Goal: Learn about a topic

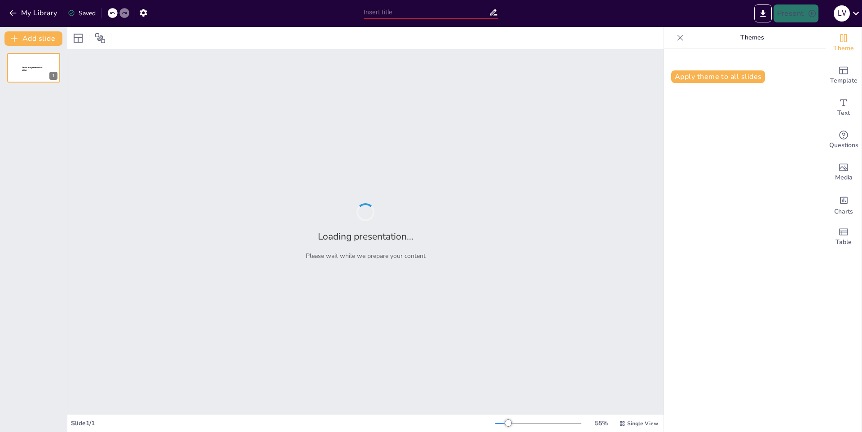
type input "La Gramática del Español: Estrategias para Evitar Errores Frecuentes"
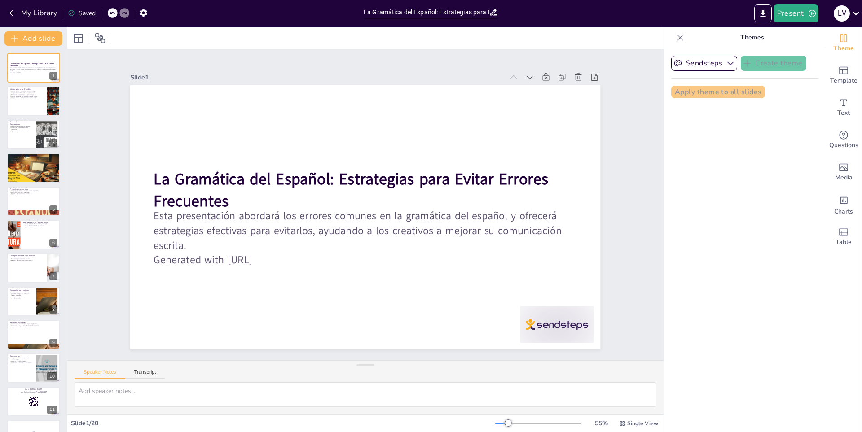
checkbox input "true"
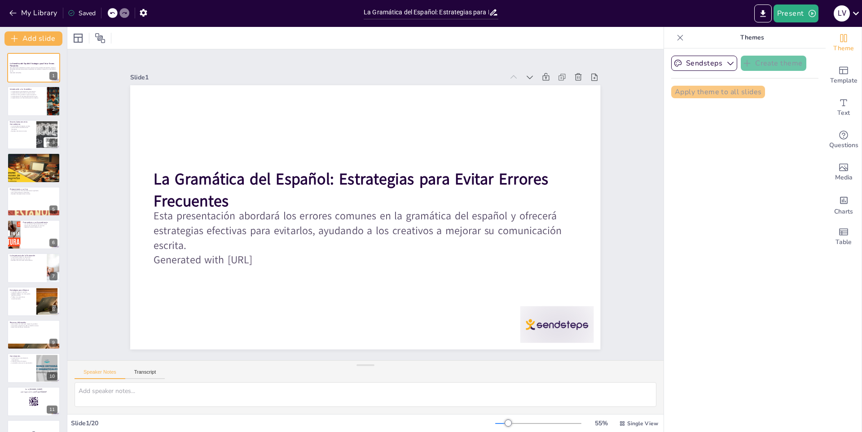
checkbox input "true"
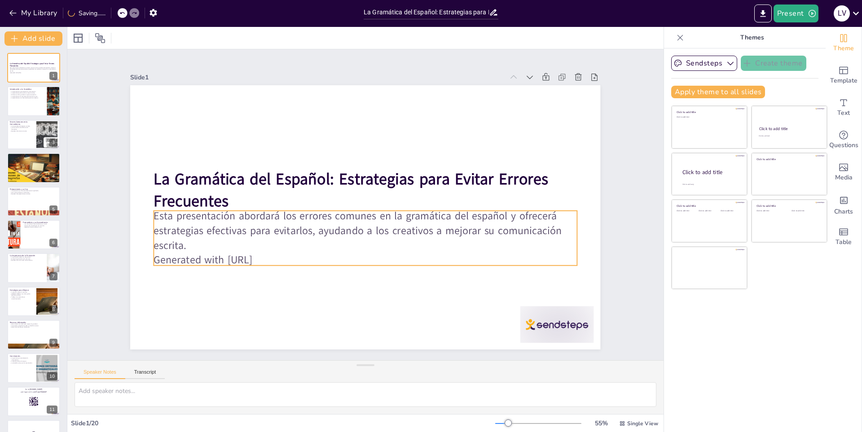
checkbox input "true"
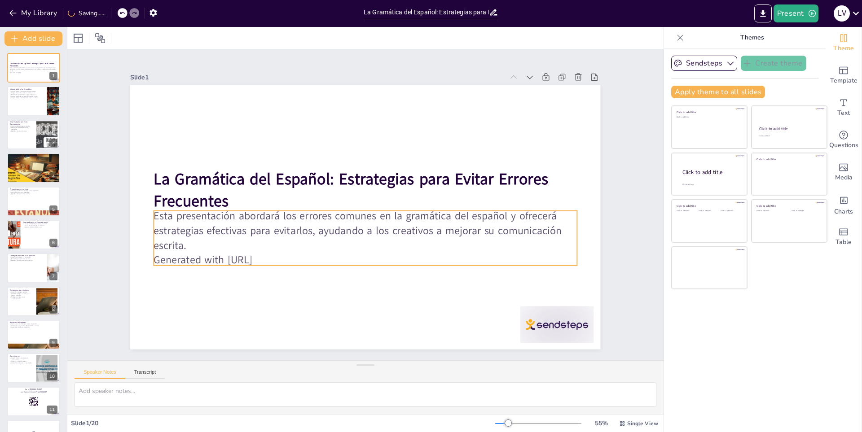
checkbox input "true"
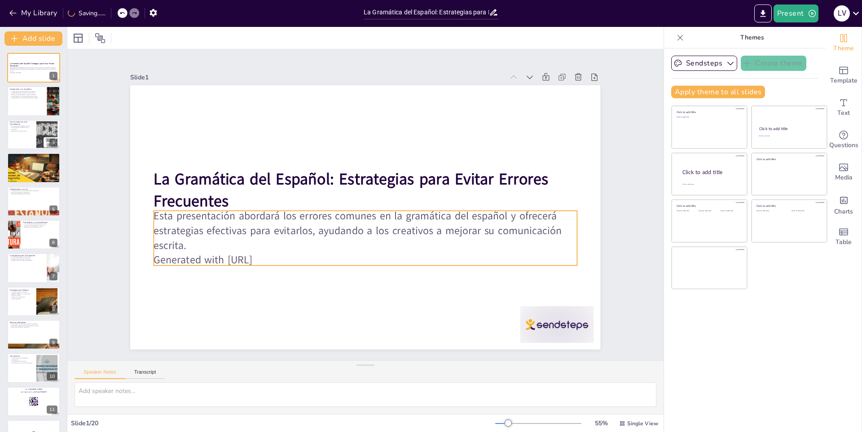
checkbox input "true"
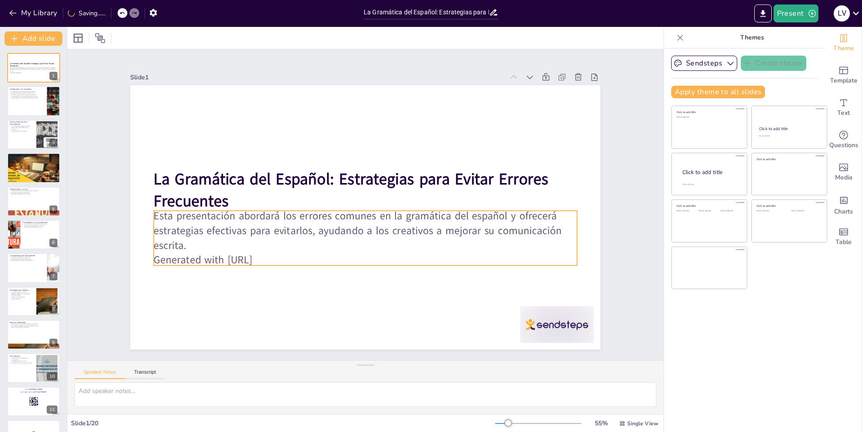
checkbox input "true"
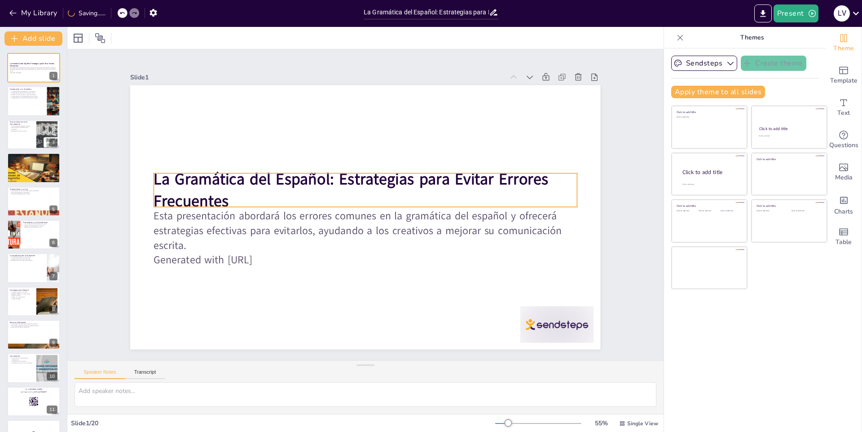
checkbox input "true"
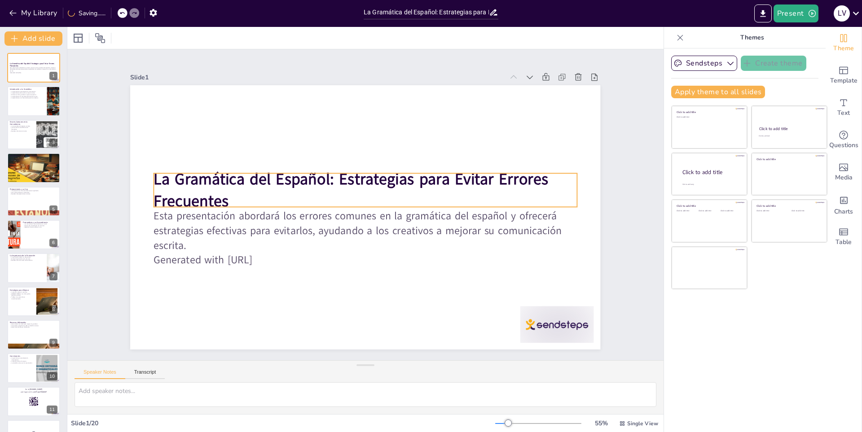
checkbox input "true"
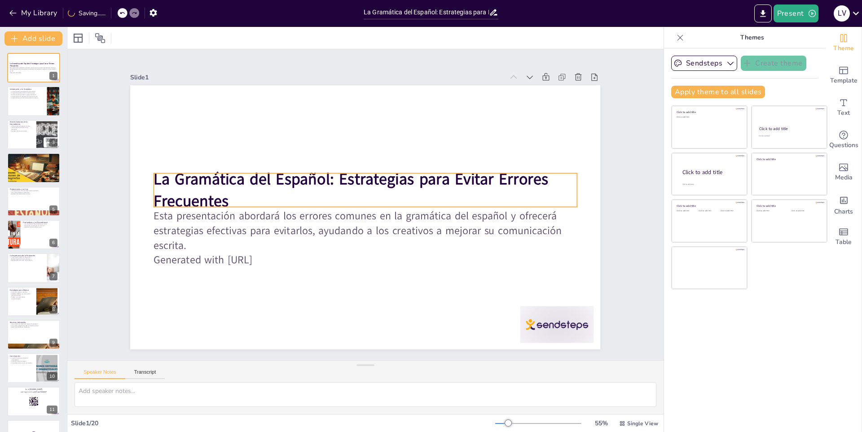
checkbox input "true"
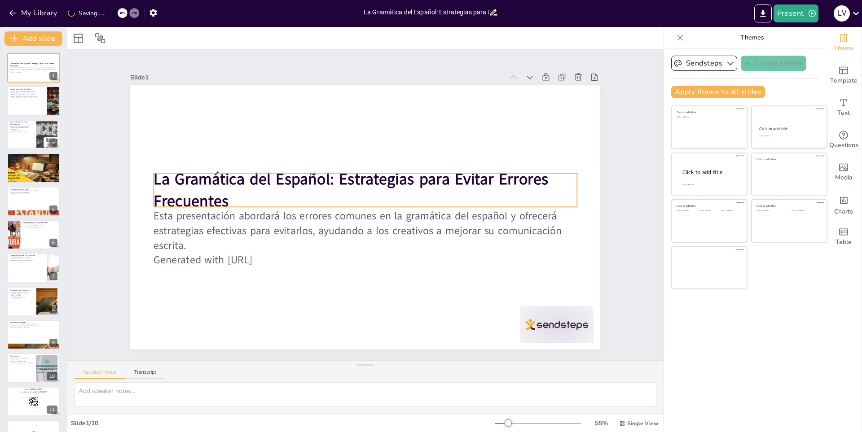
checkbox input "true"
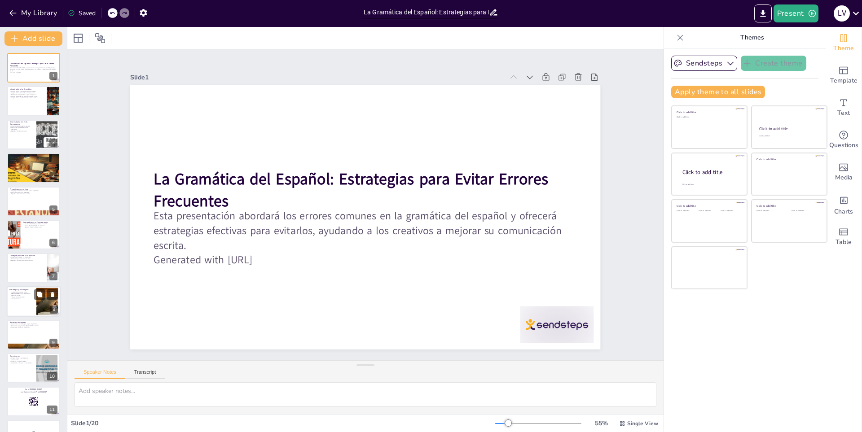
checkbox input "true"
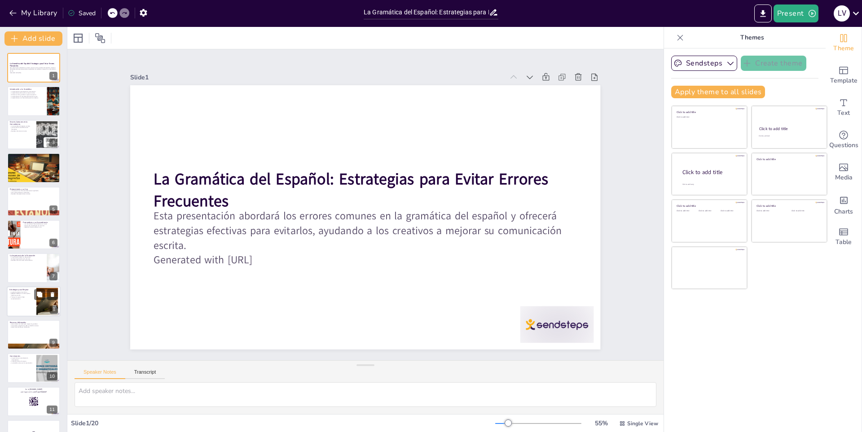
checkbox input "true"
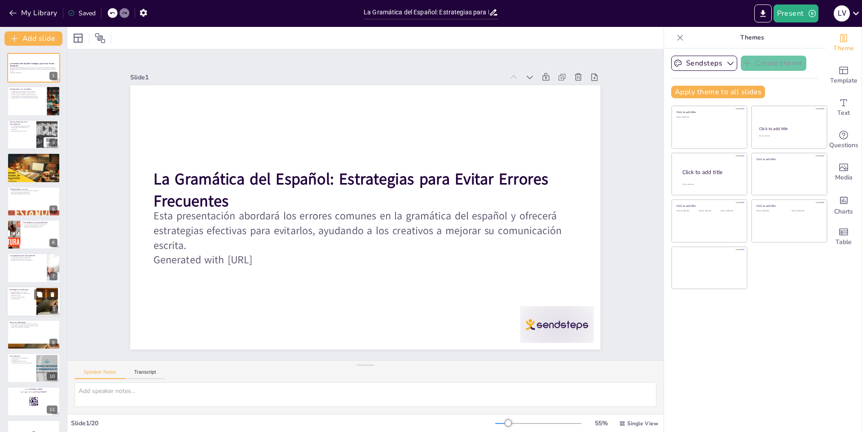
checkbox input "true"
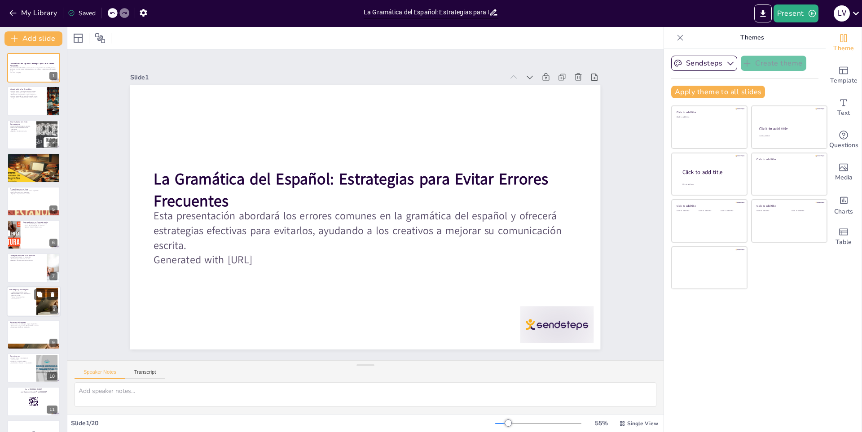
checkbox input "true"
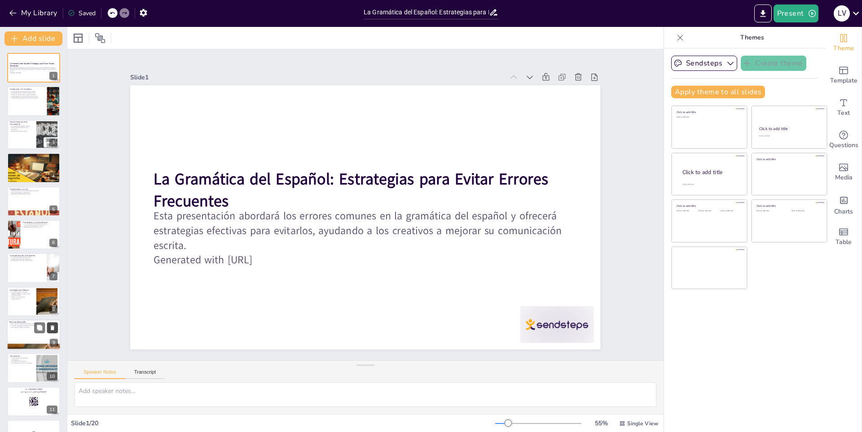
checkbox input "true"
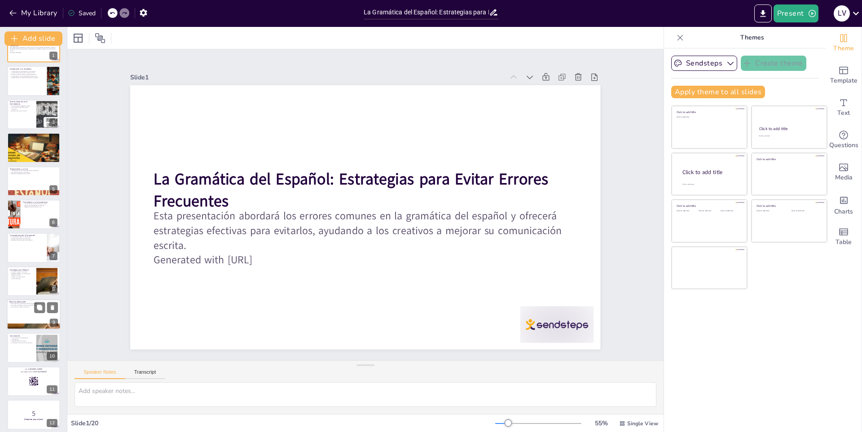
checkbox input "true"
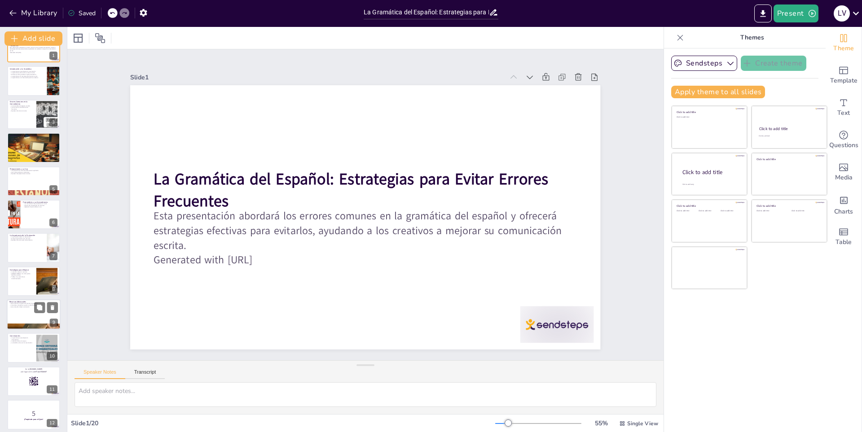
checkbox input "true"
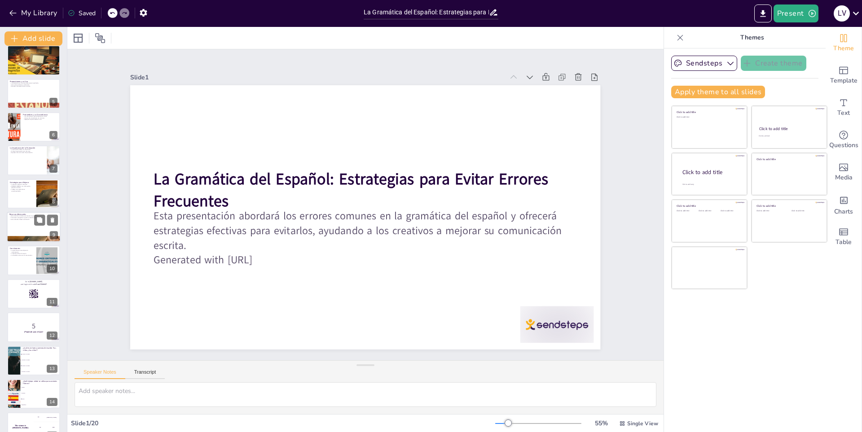
checkbox input "true"
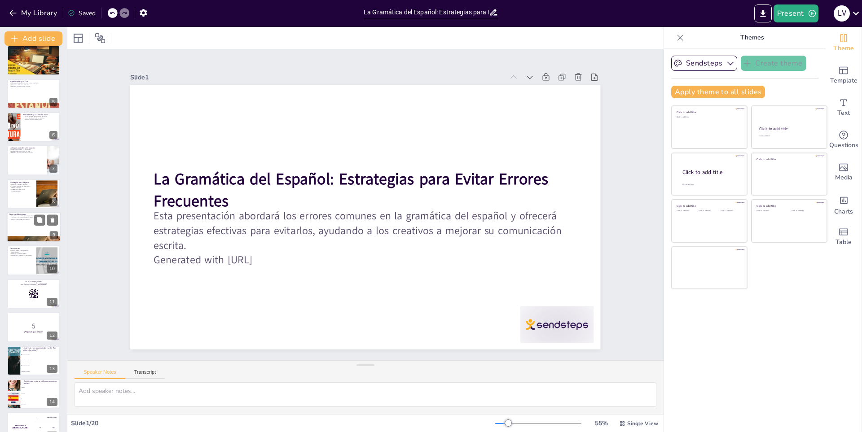
checkbox input "true"
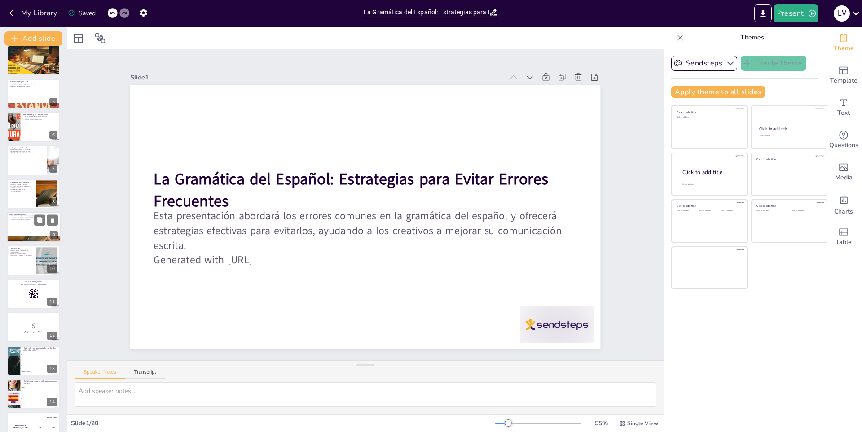
checkbox input "true"
click at [26, 413] on div "The winner is [PERSON_NAME]" at bounding box center [20, 428] width 27 height 31
checkbox input "true"
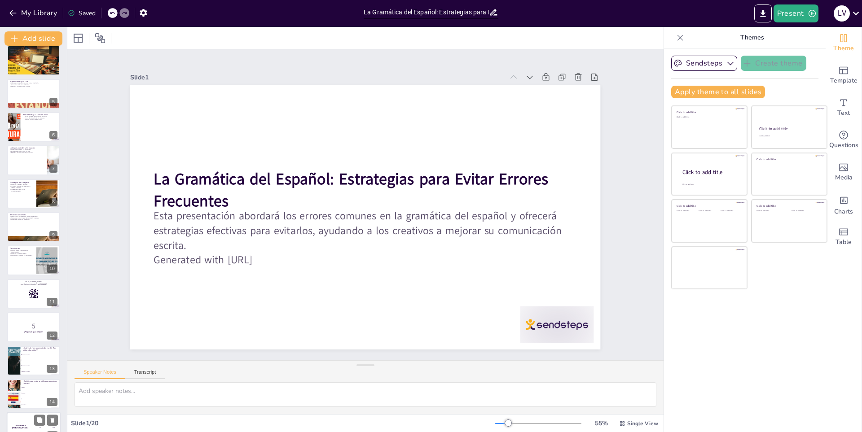
checkbox input "true"
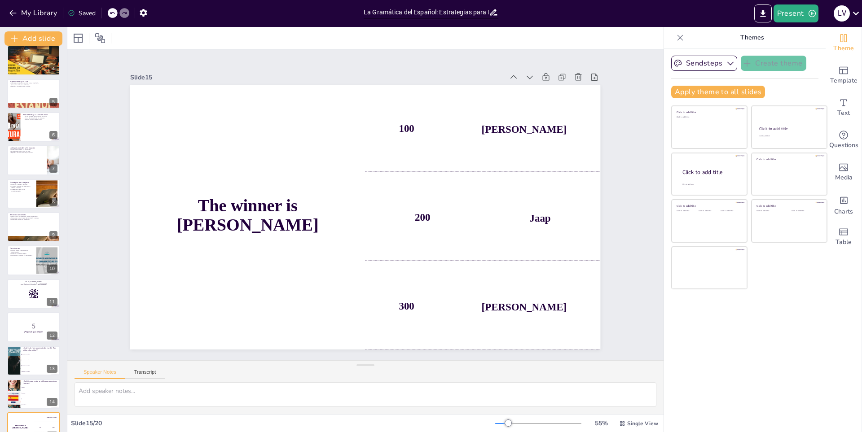
scroll to position [292, 0]
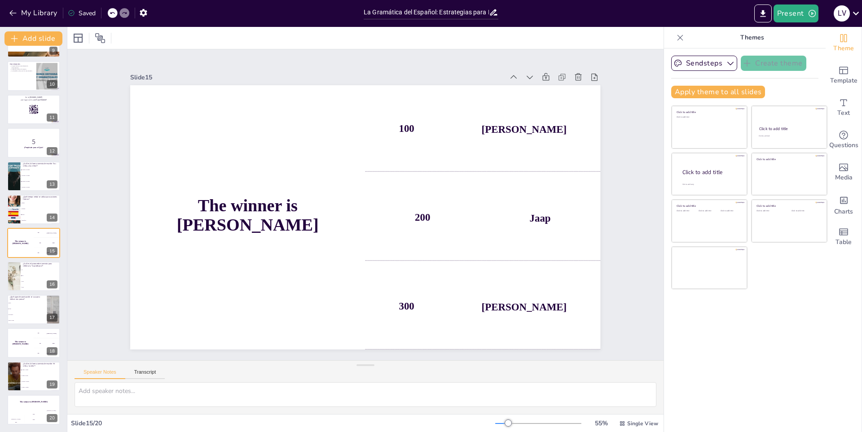
checkbox input "true"
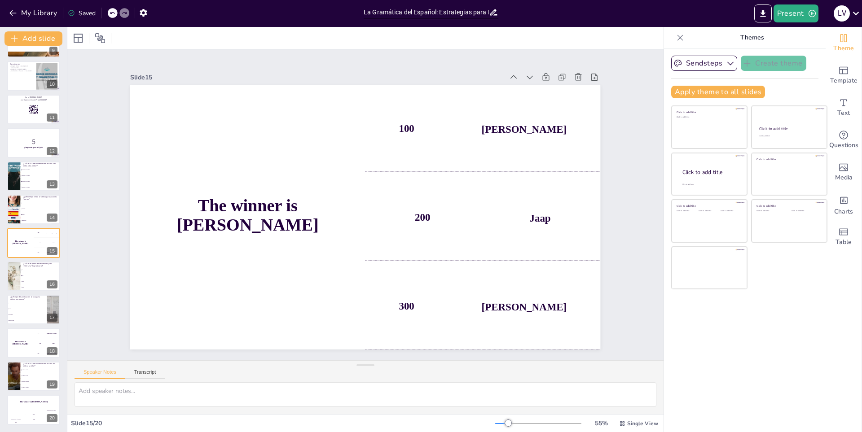
checkbox input "true"
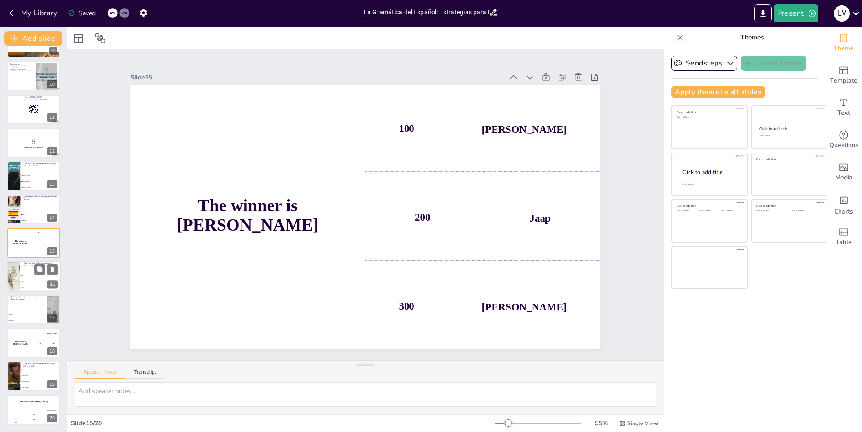
checkbox input "true"
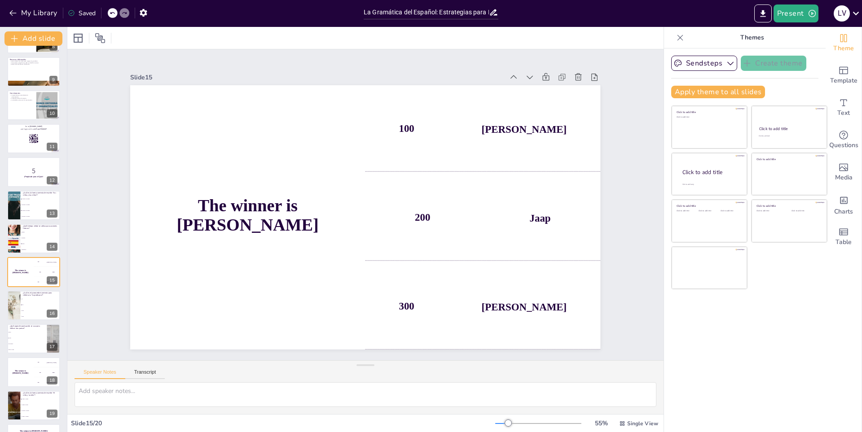
checkbox input "true"
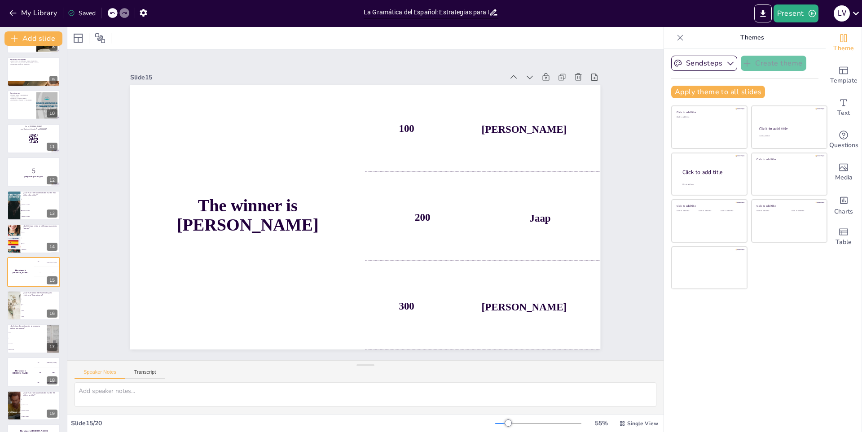
checkbox input "true"
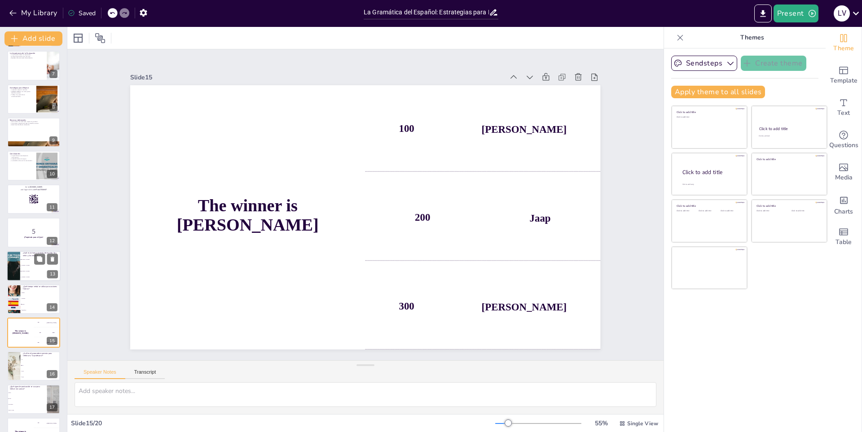
checkbox input "true"
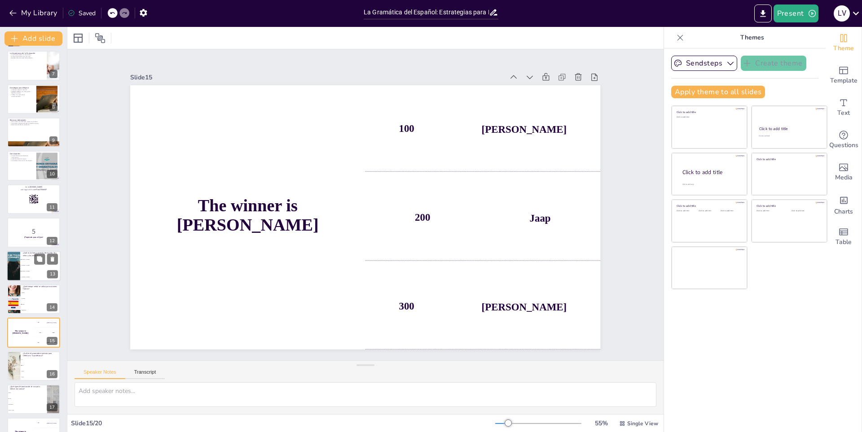
checkbox input "true"
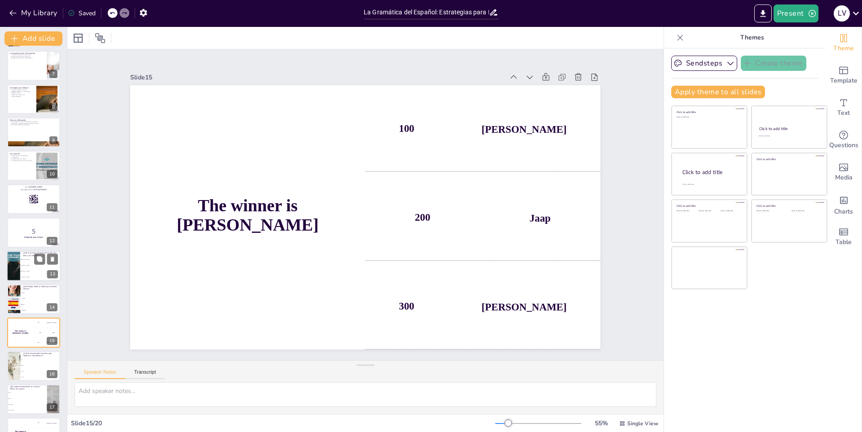
checkbox input "true"
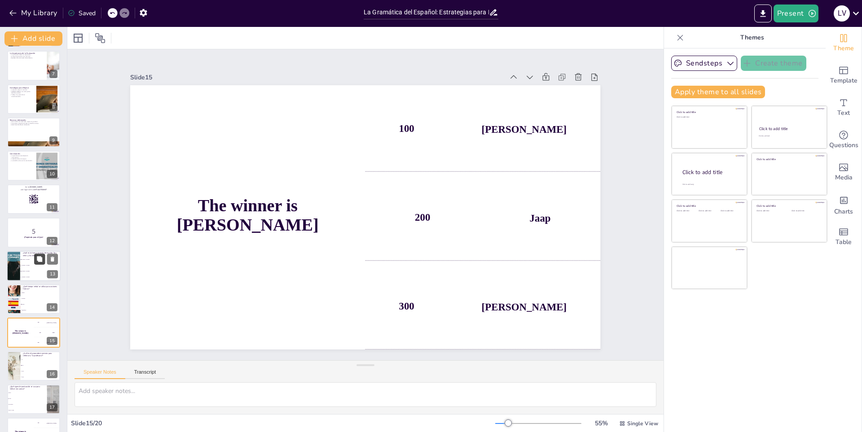
checkbox input "true"
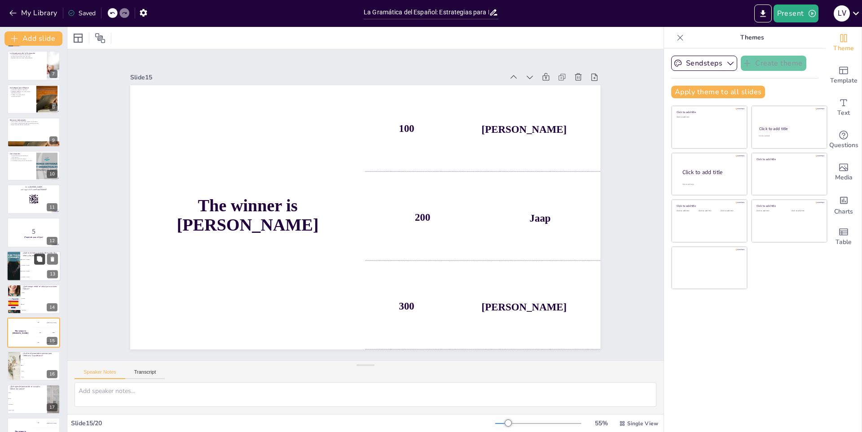
checkbox input "true"
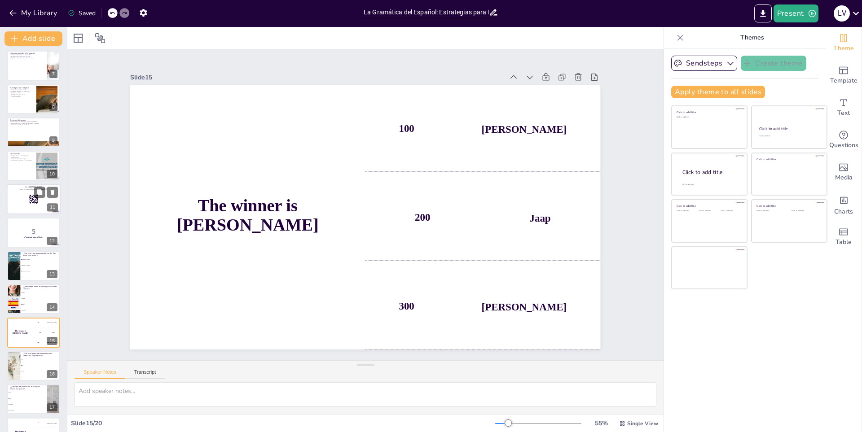
checkbox input "true"
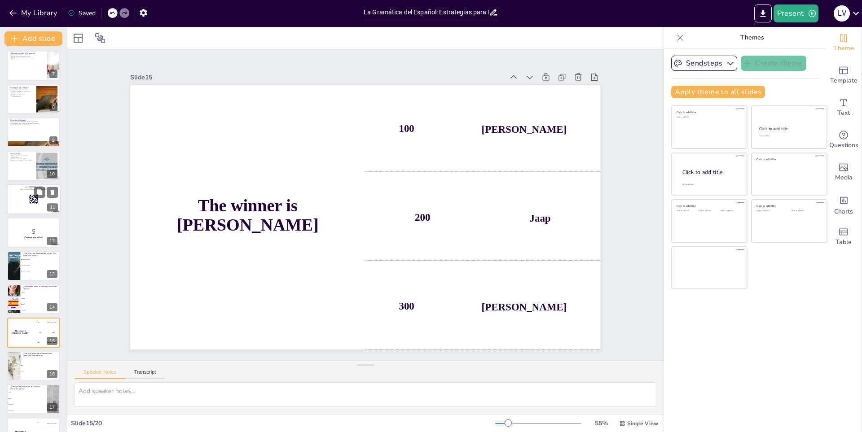
checkbox input "true"
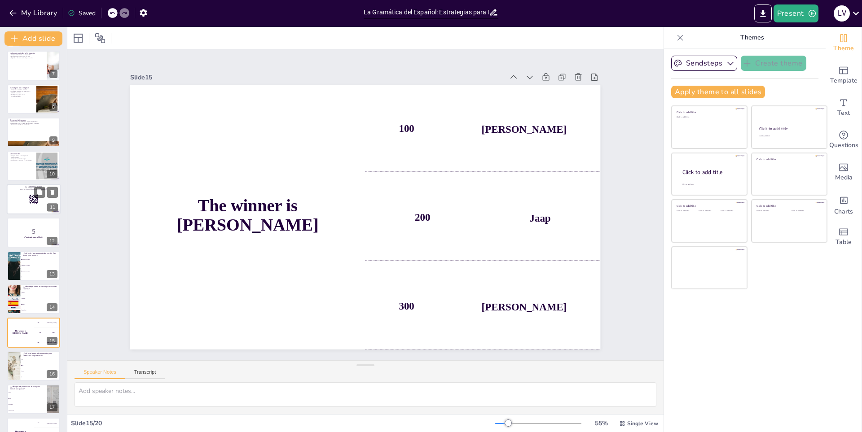
checkbox input "true"
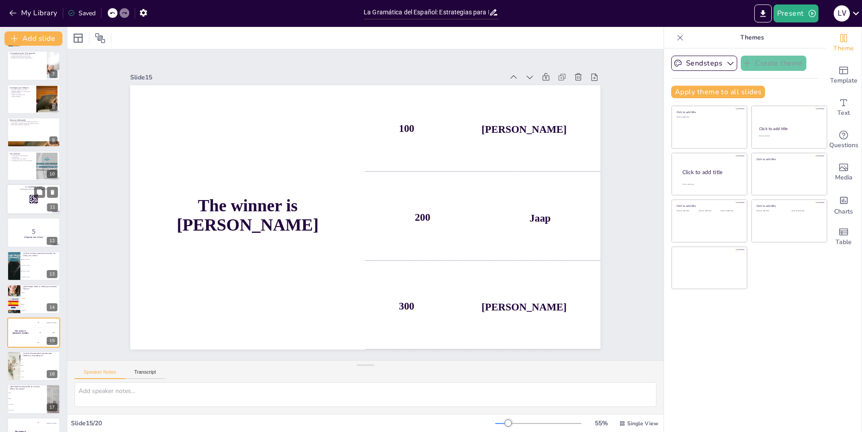
checkbox input "true"
click at [25, 207] on div at bounding box center [34, 199] width 54 height 31
checkbox input "true"
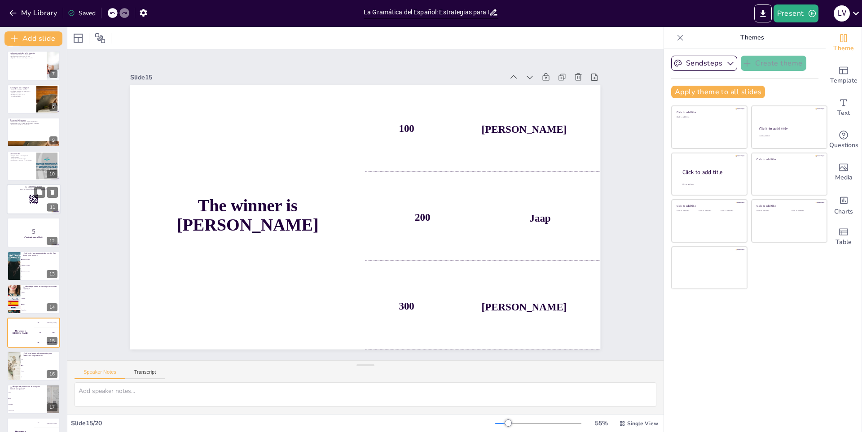
checkbox input "true"
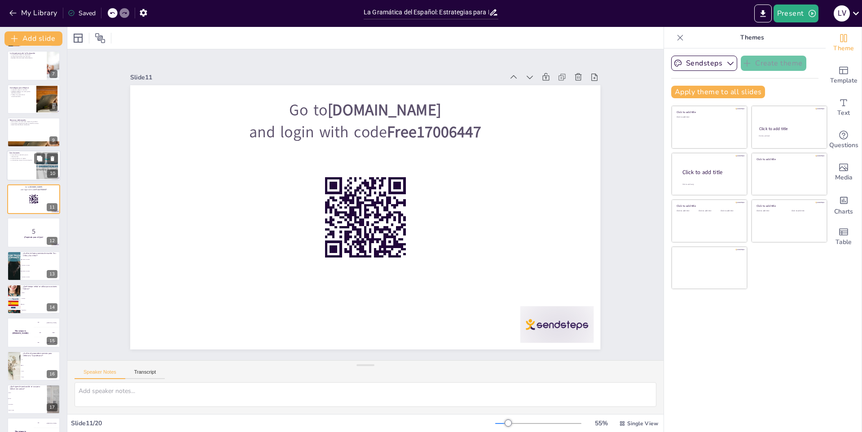
checkbox input "true"
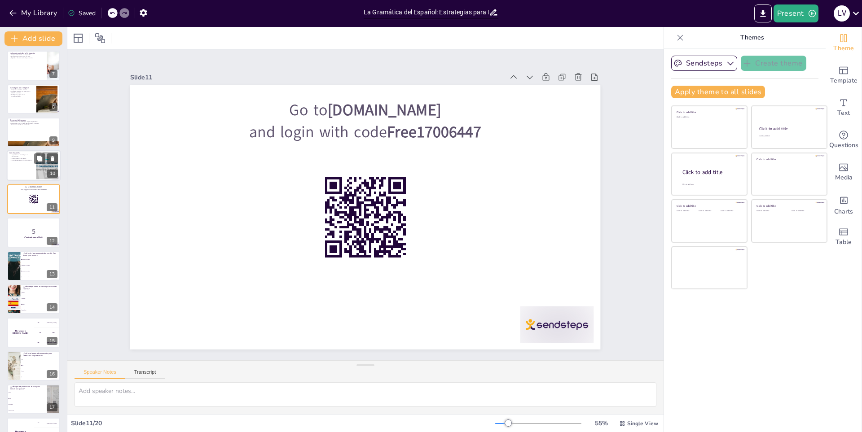
checkbox input "true"
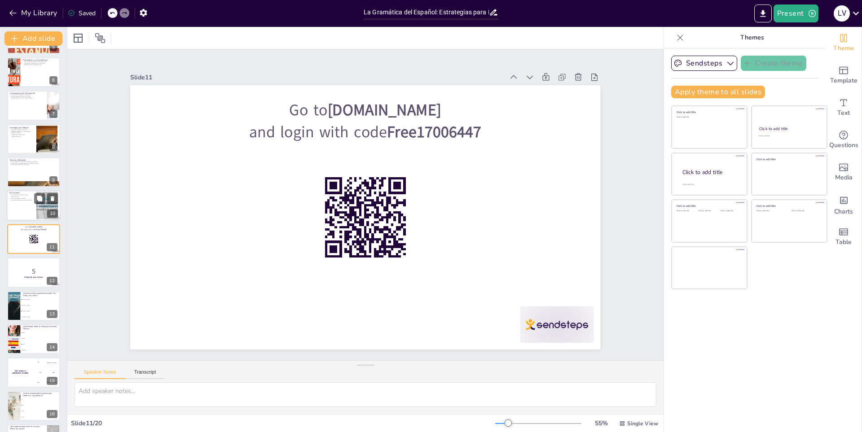
checkbox input "true"
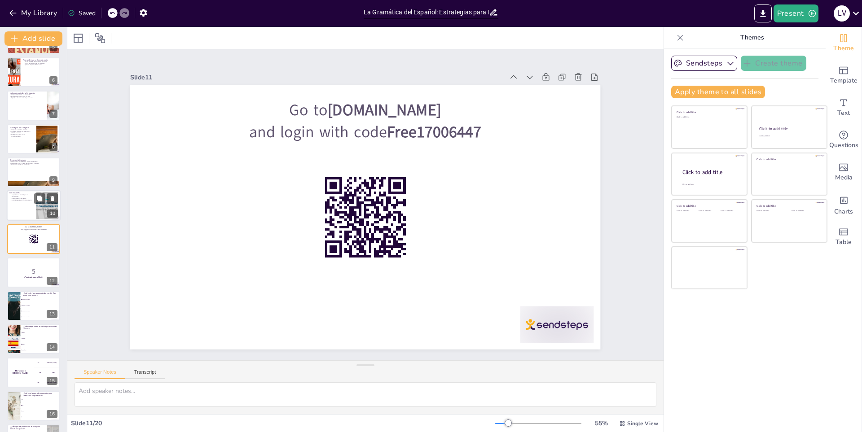
checkbox input "true"
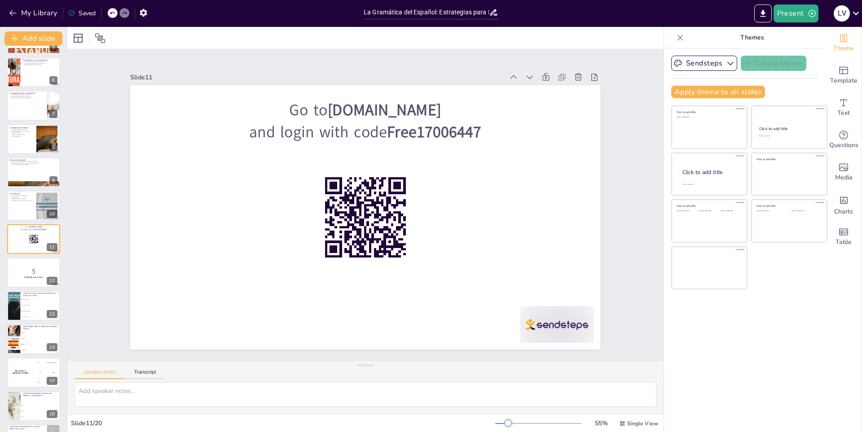
checkbox input "true"
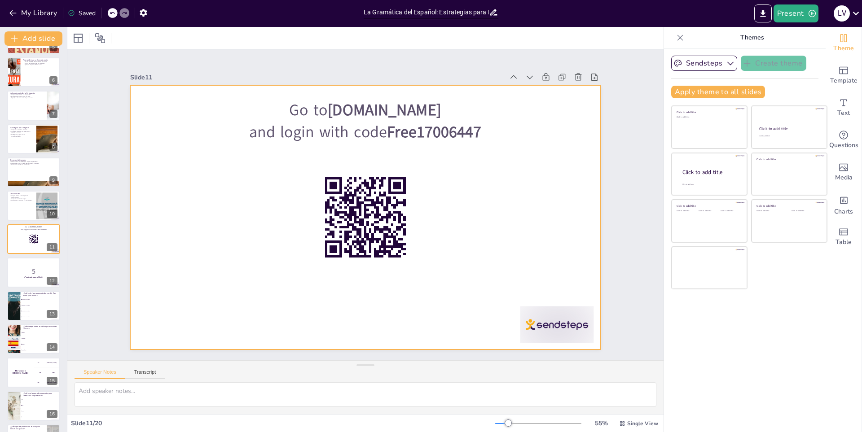
checkbox input "true"
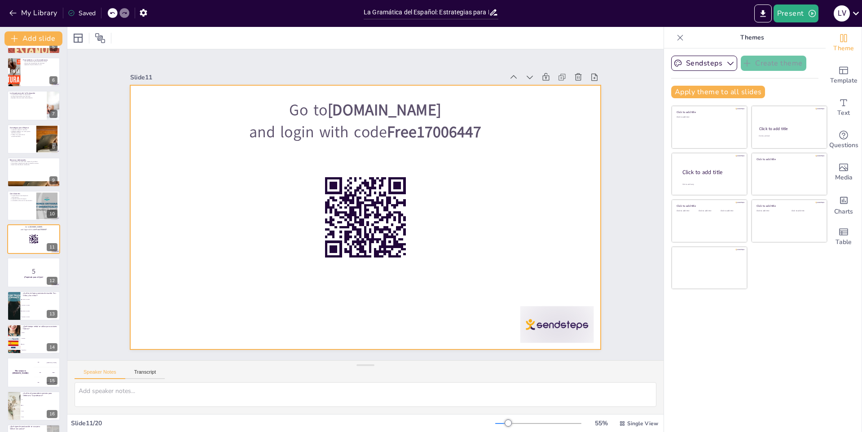
checkbox input "true"
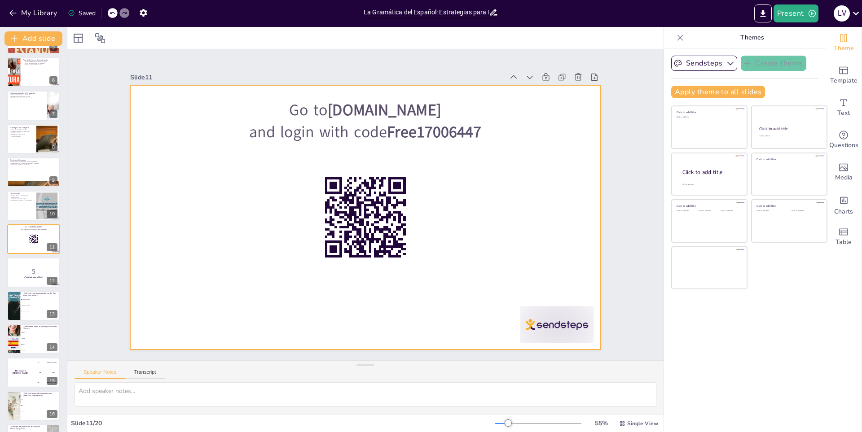
checkbox input "true"
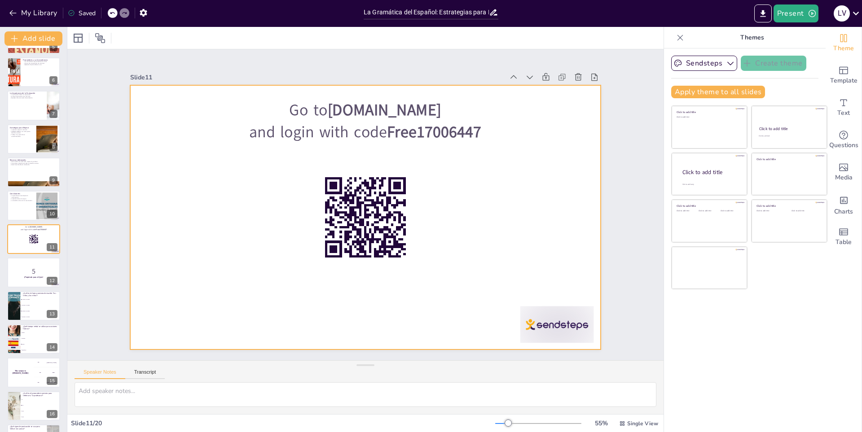
checkbox input "true"
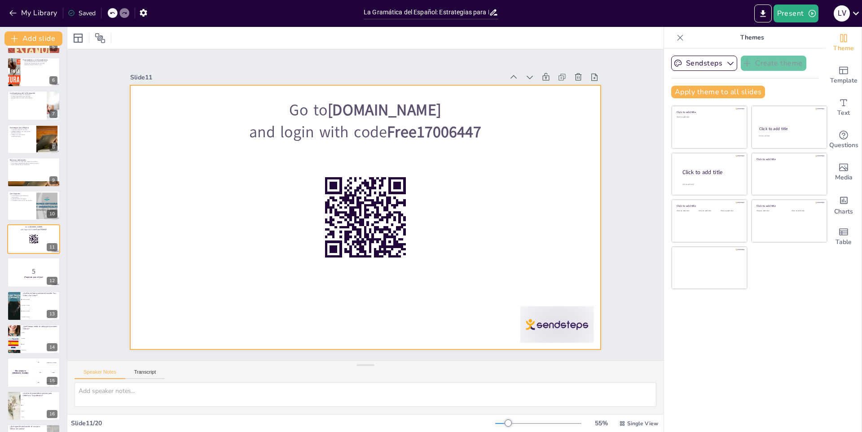
checkbox input "true"
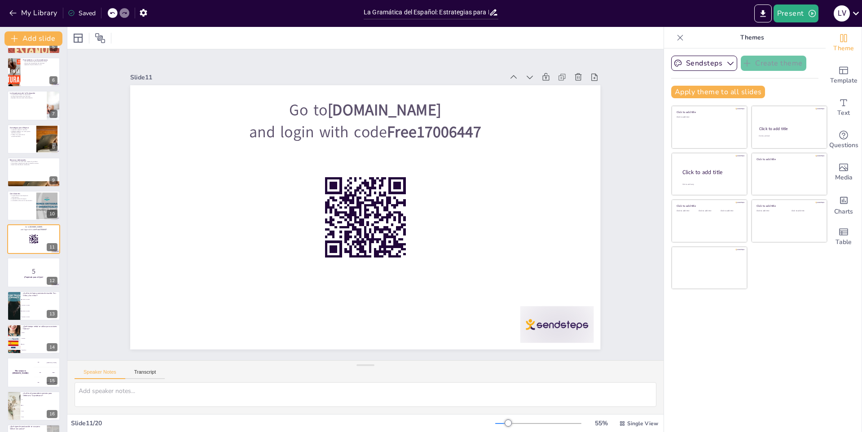
checkbox input "true"
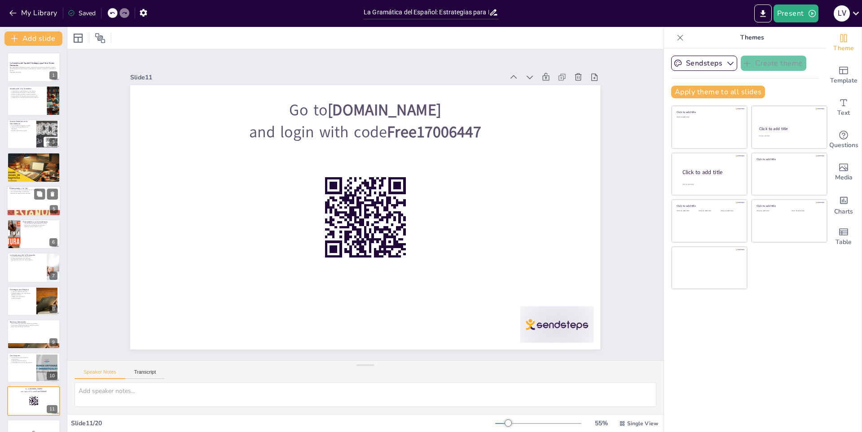
scroll to position [0, 0]
click at [19, 71] on p "Esta presentación abordará los errores comunes en la gramática del español y of…" at bounding box center [33, 69] width 49 height 5
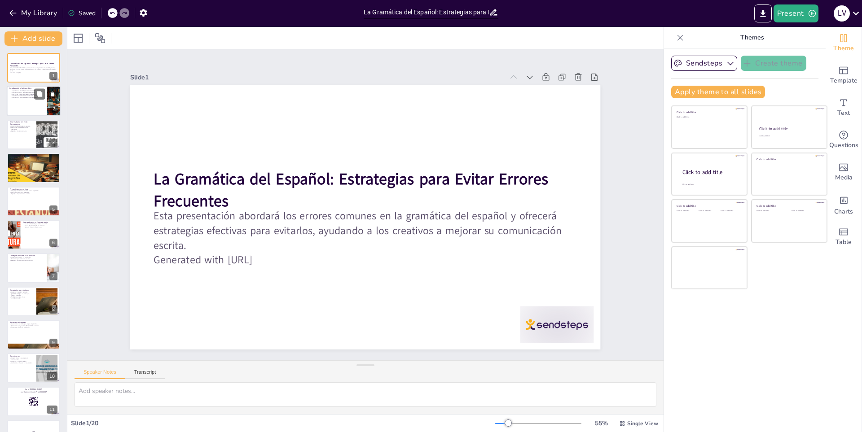
click at [26, 106] on div at bounding box center [34, 101] width 54 height 31
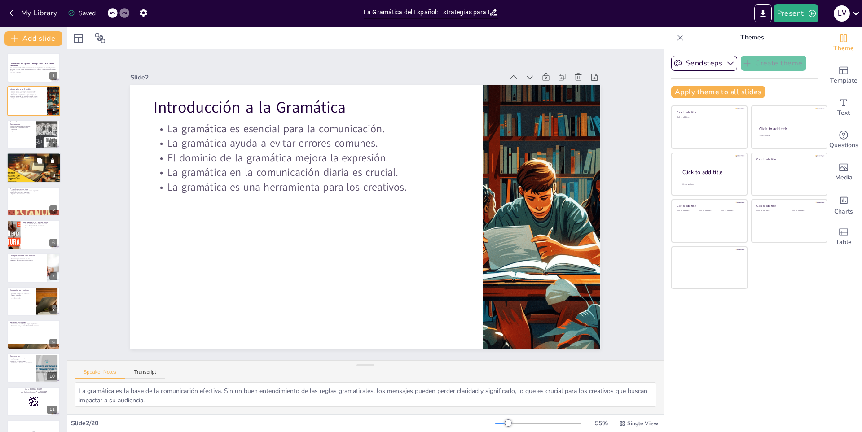
click at [13, 173] on div at bounding box center [34, 168] width 62 height 31
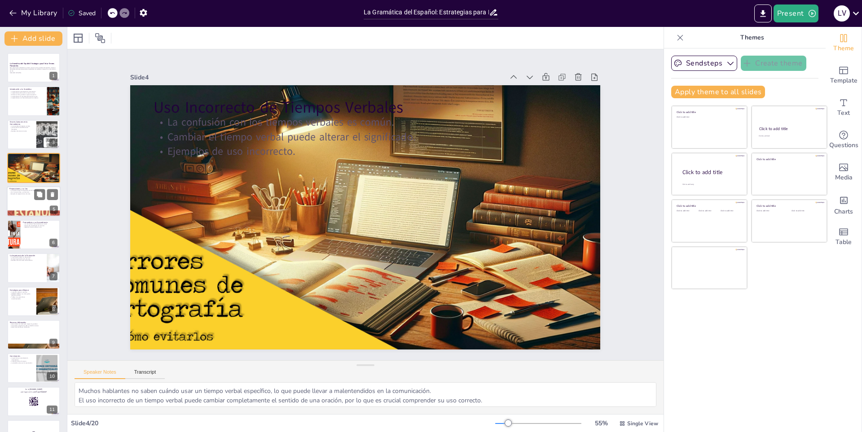
click at [17, 203] on div at bounding box center [34, 201] width 54 height 31
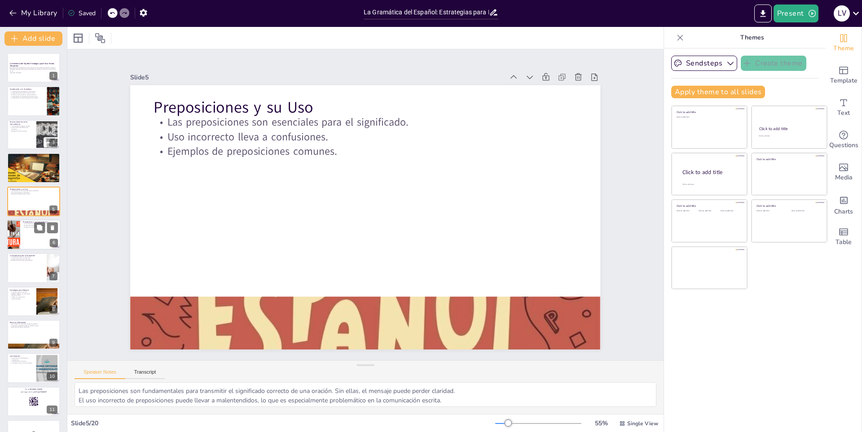
click at [22, 232] on div at bounding box center [34, 235] width 54 height 31
